Goal: Task Accomplishment & Management: Complete application form

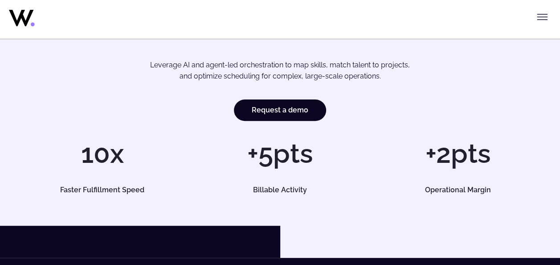
scroll to position [134, 0]
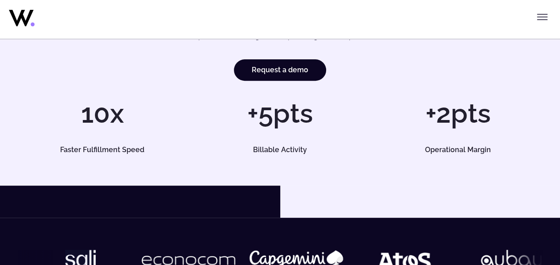
click at [265, 81] on div "AI-Driven Workforce Optimization. Built to Scale. Leverage AI and agent-led orc…" at bounding box center [280, 48] width 524 height 210
click at [265, 71] on link "Request a demo" at bounding box center [280, 69] width 92 height 21
